Goal: Task Accomplishment & Management: Manage account settings

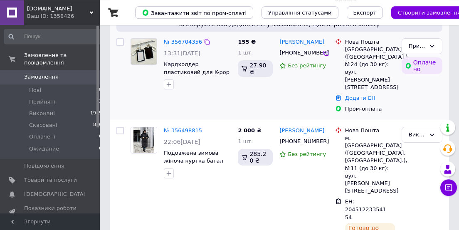
scroll to position [85, 0]
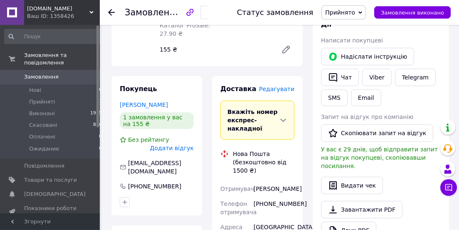
scroll to position [616, 0]
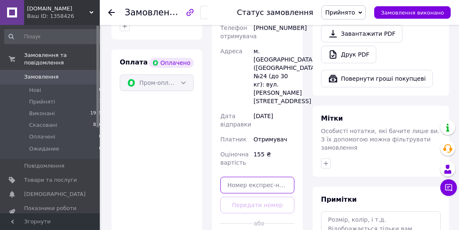
click at [250, 177] on input "text" at bounding box center [257, 185] width 74 height 17
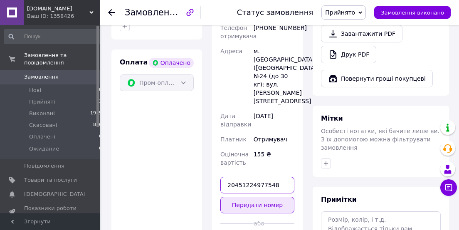
type input "20451224977548"
click at [271, 197] on button "Передати номер" at bounding box center [257, 205] width 74 height 17
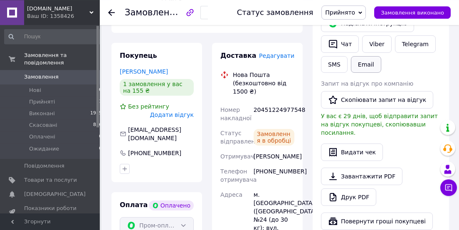
scroll to position [447, 0]
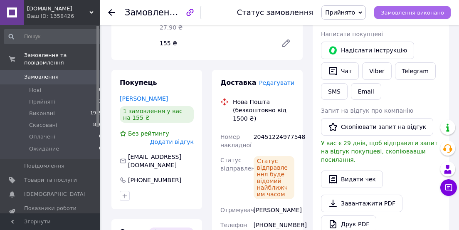
click at [434, 8] on button "Замовлення виконано" at bounding box center [412, 12] width 76 height 12
